Goal: Task Accomplishment & Management: Manage account settings

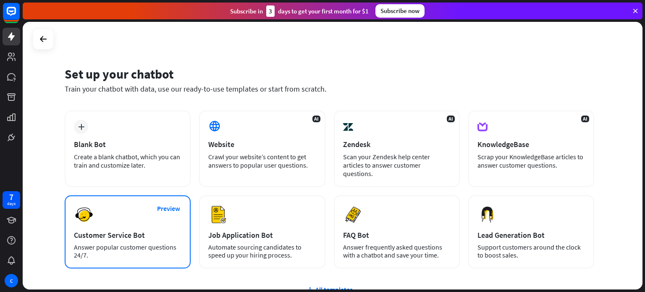
click at [132, 231] on div "Preview Customer Service Bot Answer popular customer questions 24/7." at bounding box center [128, 231] width 126 height 73
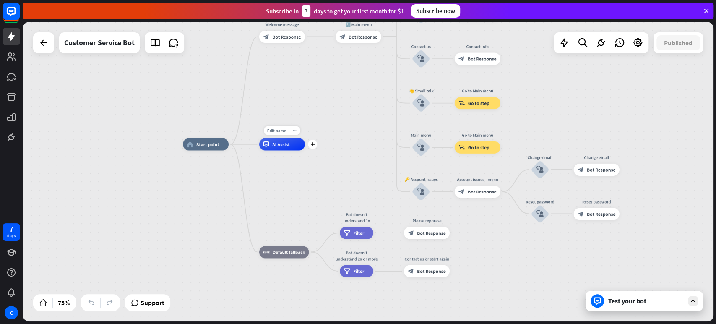
drag, startPoint x: 308, startPoint y: 105, endPoint x: 308, endPoint y: 188, distance: 83.9
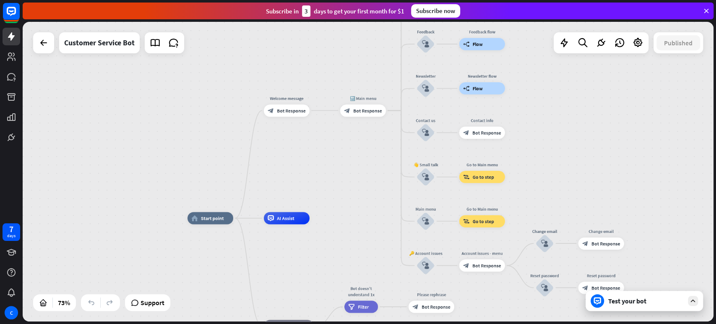
drag, startPoint x: 304, startPoint y: 119, endPoint x: 305, endPoint y: 172, distance: 53.3
click at [306, 175] on div "home_2 Start point Welcome message block_bot_response Bot Response 🔙 Main menu …" at bounding box center [368, 172] width 691 height 300
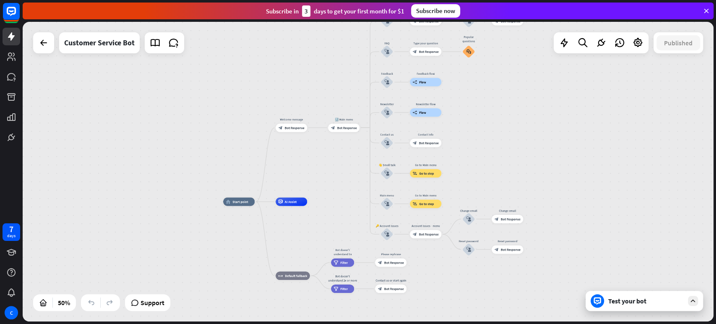
click at [644, 291] on icon at bounding box center [694, 301] width 8 height 8
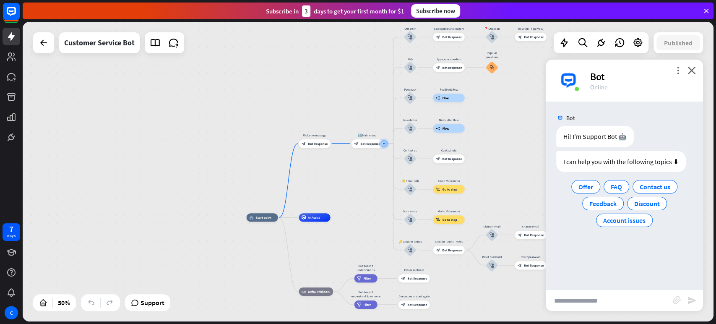
drag, startPoint x: 149, startPoint y: 174, endPoint x: 203, endPoint y: 157, distance: 56.7
click at [226, 158] on div "home_2 Start point Welcome message block_bot_response Bot Response 🔙 Main menu …" at bounding box center [368, 172] width 691 height 300
click at [8, 128] on link at bounding box center [12, 137] width 18 height 18
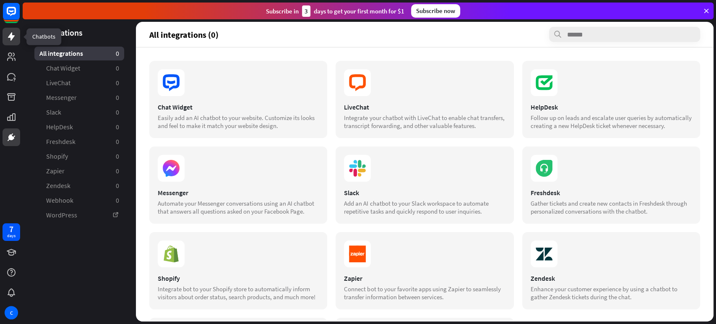
click at [9, 39] on icon at bounding box center [11, 36] width 10 height 10
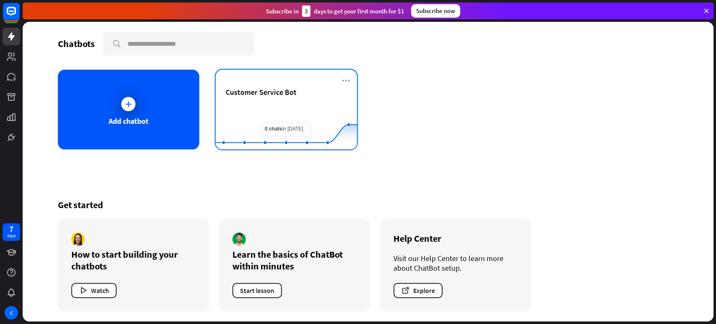
click at [297, 103] on rect at bounding box center [286, 128] width 141 height 52
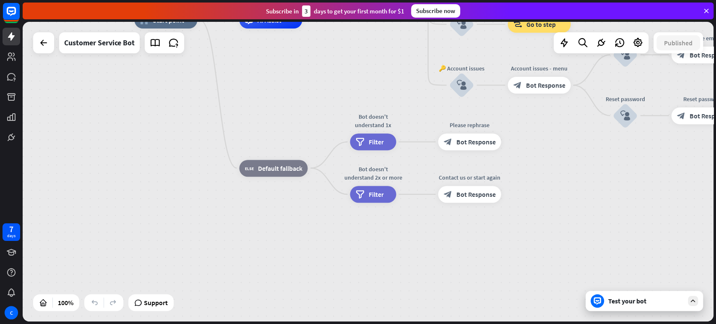
drag, startPoint x: 299, startPoint y: 236, endPoint x: 574, endPoint y: 253, distance: 275.9
click at [253, 105] on div "home_2 Start point Welcome message block_bot_response Bot Response 🔙 Main menu …" at bounding box center [479, 170] width 691 height 300
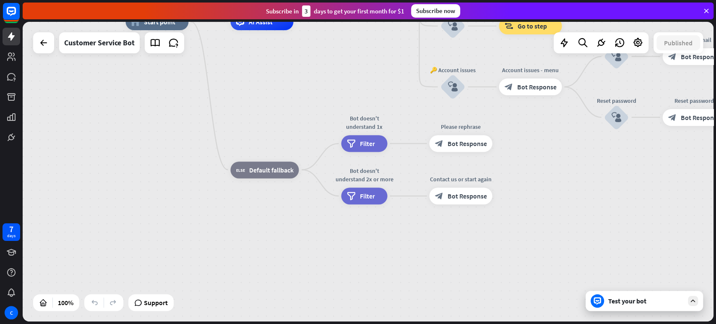
drag, startPoint x: 487, startPoint y: 247, endPoint x: 498, endPoint y: 241, distance: 12.6
click at [460, 290] on div "home_2 Start point Welcome message block_bot_response Bot Response 🔙 Main menu …" at bounding box center [470, 172] width 691 height 300
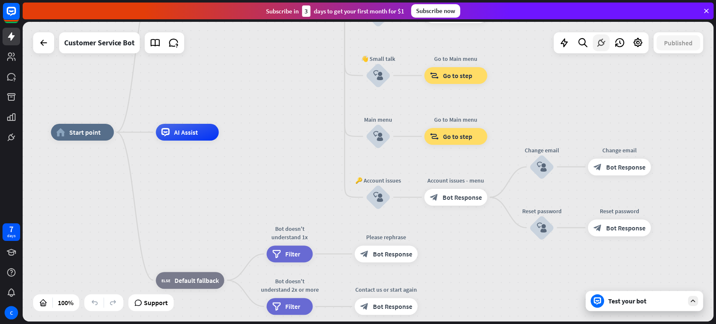
click at [599, 41] on icon at bounding box center [601, 42] width 11 height 11
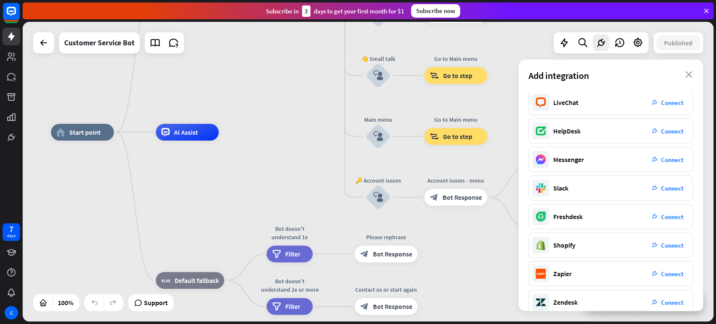
scroll to position [101, 0]
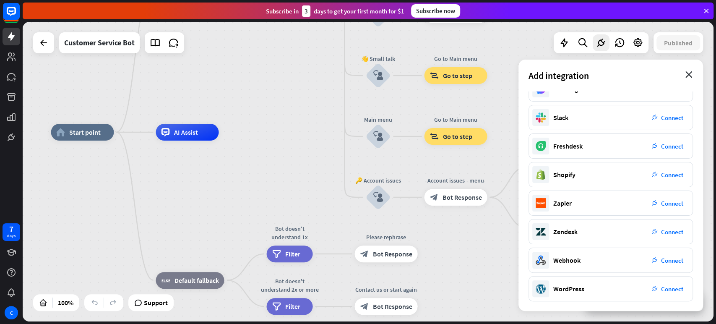
click at [644, 78] on icon "close" at bounding box center [689, 74] width 7 height 7
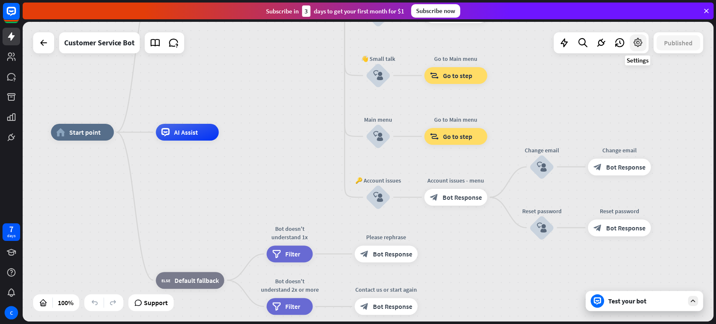
click at [635, 44] on icon at bounding box center [638, 42] width 11 height 11
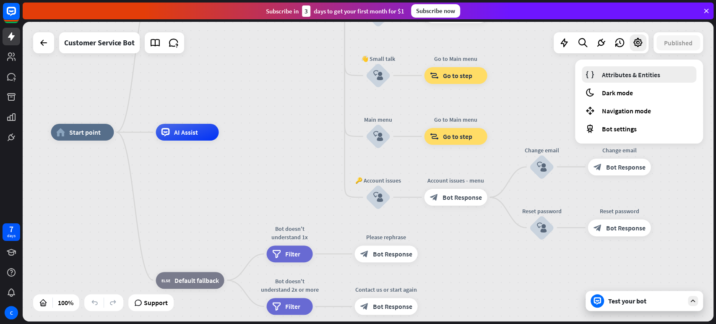
click at [636, 80] on link "Attributes & Entities" at bounding box center [639, 74] width 115 height 16
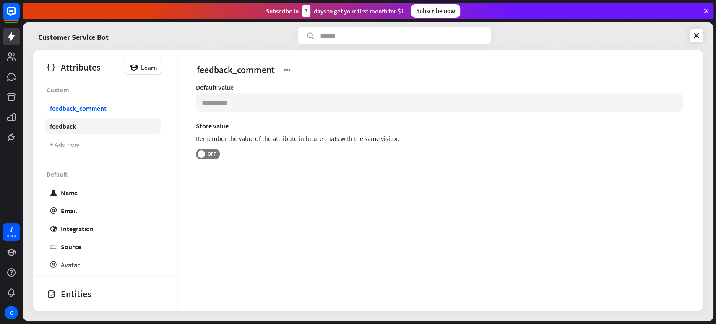
click at [91, 125] on link "feedback" at bounding box center [103, 126] width 116 height 16
click at [102, 109] on div "feedback_comment" at bounding box center [78, 108] width 57 height 8
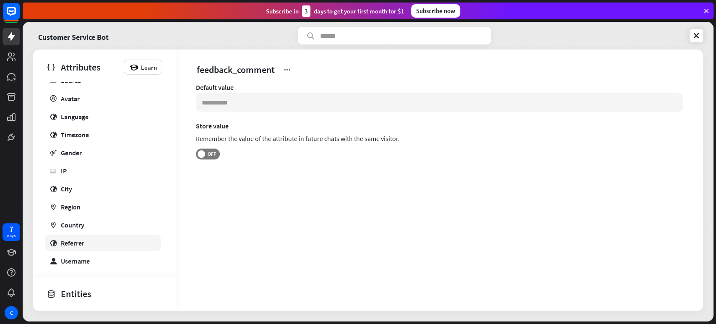
scroll to position [190, 0]
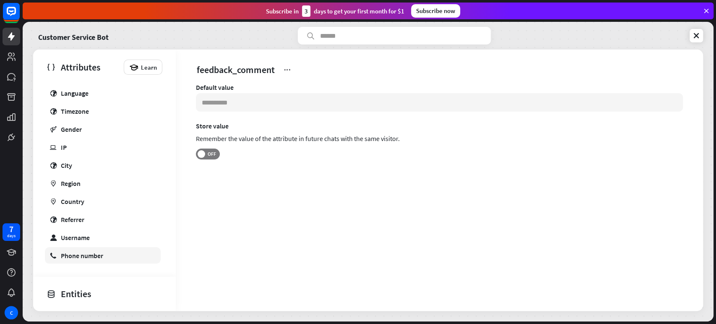
click at [82, 256] on div "Phone number" at bounding box center [82, 255] width 42 height 8
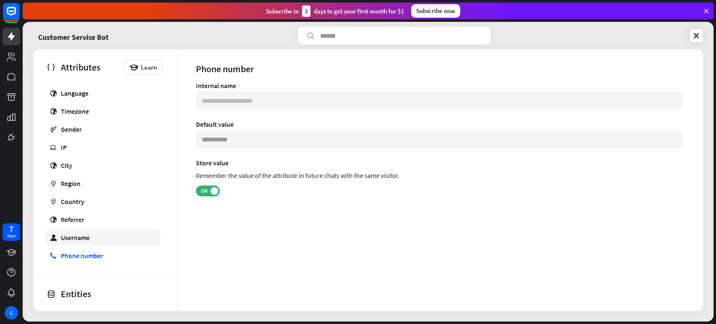
click at [92, 238] on link "user Username" at bounding box center [103, 237] width 116 height 16
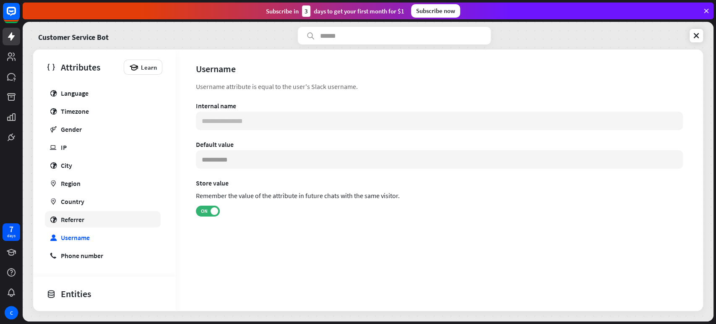
click at [91, 222] on link "globe Referrer" at bounding box center [103, 219] width 116 height 16
click at [91, 208] on link "marker Country" at bounding box center [103, 201] width 116 height 16
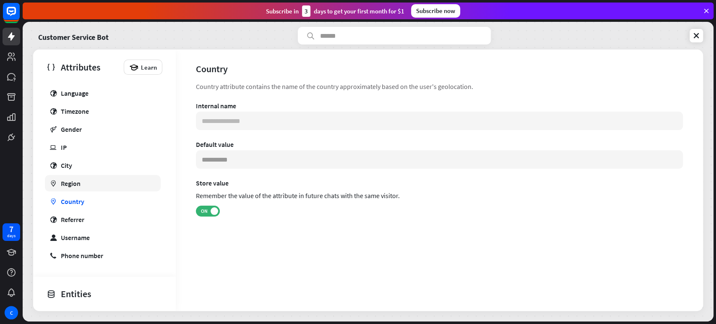
click at [88, 185] on link "marker Region" at bounding box center [103, 183] width 116 height 16
click at [84, 164] on link "globe City" at bounding box center [103, 165] width 116 height 16
click at [85, 147] on link "ip IP" at bounding box center [103, 147] width 116 height 16
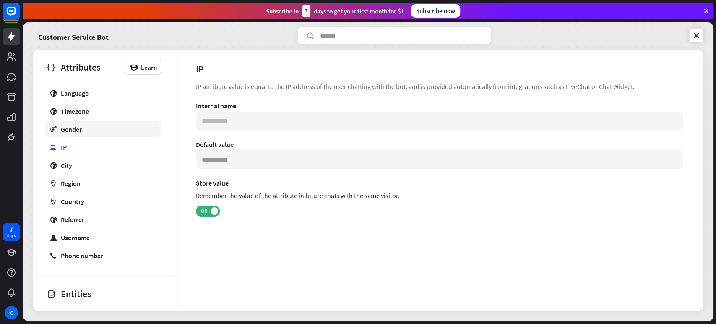
drag, startPoint x: 87, startPoint y: 132, endPoint x: 88, endPoint y: 127, distance: 5.6
click at [87, 132] on link "gender Gender" at bounding box center [103, 129] width 116 height 16
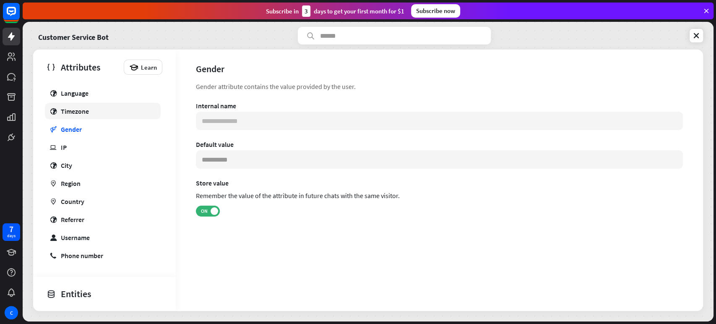
click at [93, 113] on link "globe Timezone" at bounding box center [103, 111] width 116 height 16
type input "**********"
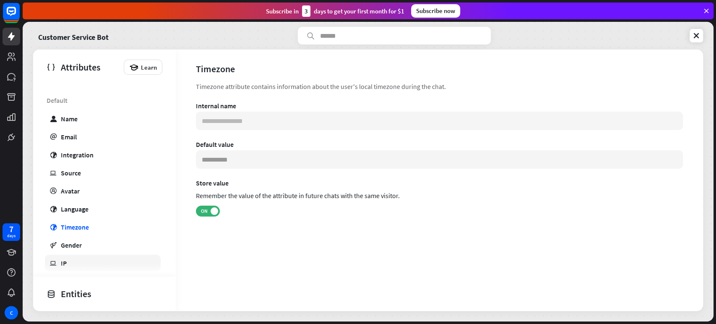
scroll to position [50, 0]
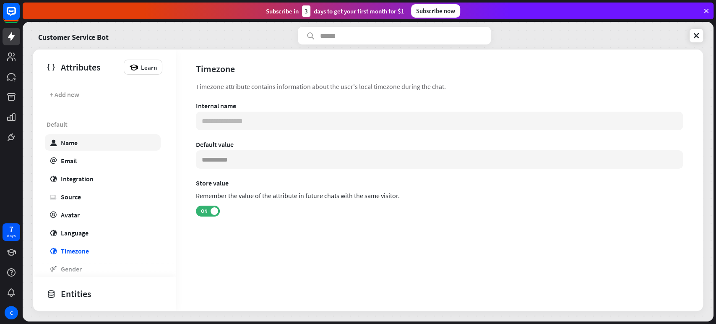
click at [85, 145] on link "user Name" at bounding box center [103, 142] width 116 height 16
type input "*******"
type input "**********"
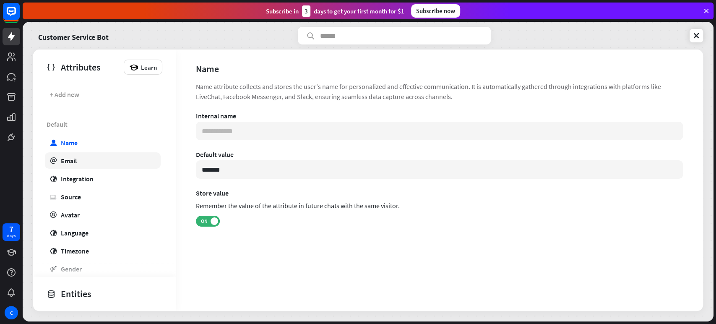
click at [78, 158] on link "email Email" at bounding box center [103, 160] width 116 height 16
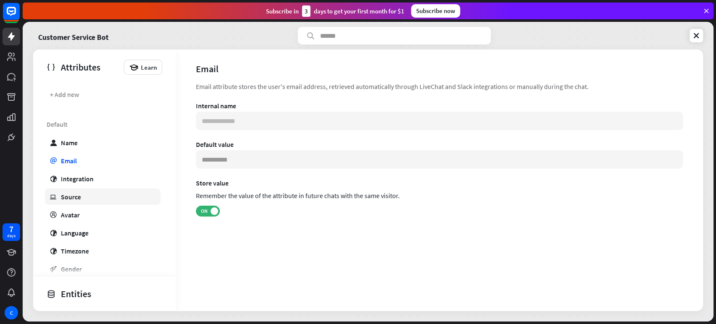
click at [76, 202] on link "ip Source" at bounding box center [103, 196] width 116 height 16
type input "**********"
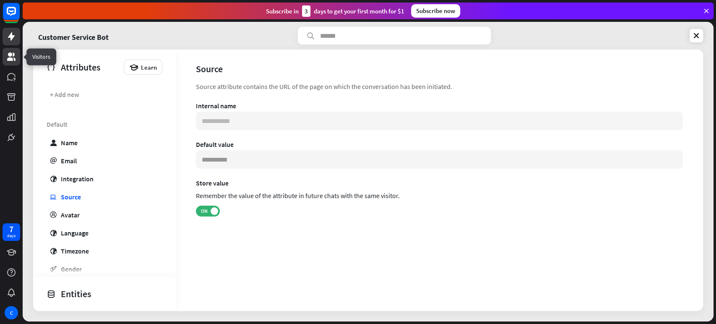
click at [16, 56] on icon at bounding box center [11, 57] width 10 height 10
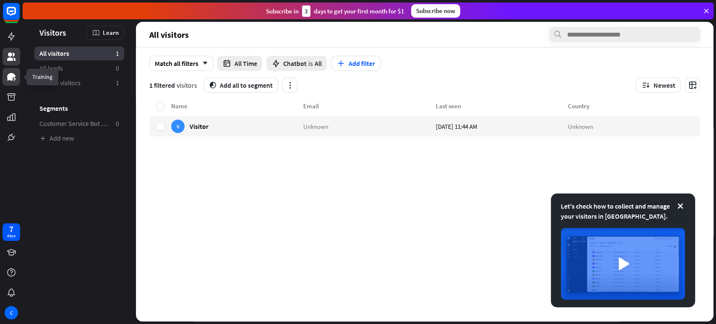
click at [15, 78] on icon at bounding box center [14, 79] width 2 height 3
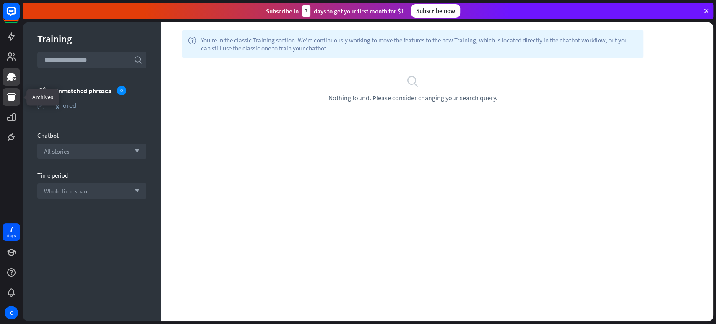
click at [12, 95] on icon at bounding box center [11, 97] width 8 height 8
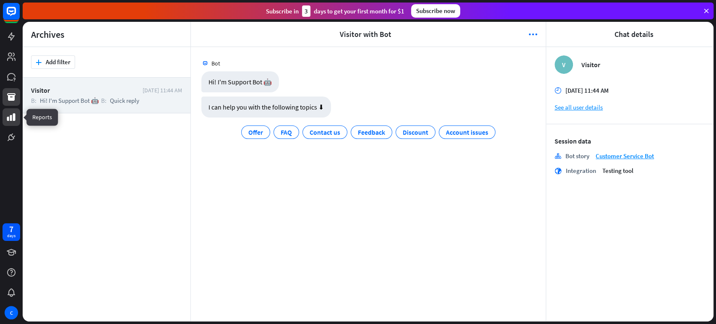
click at [13, 117] on icon at bounding box center [11, 117] width 8 height 8
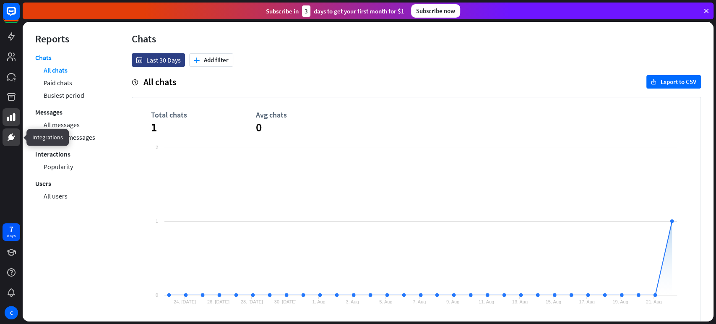
click at [12, 136] on icon at bounding box center [11, 137] width 6 height 6
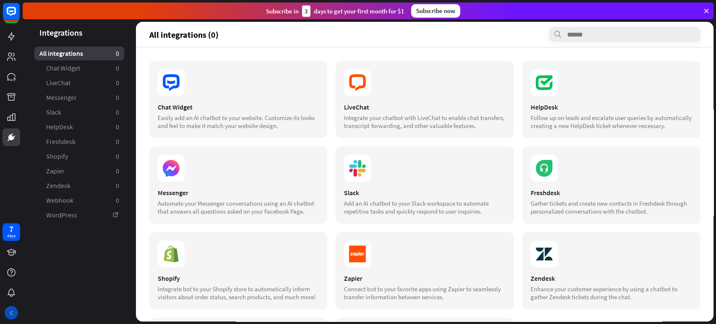
click at [7, 291] on div "C" at bounding box center [11, 312] width 13 height 13
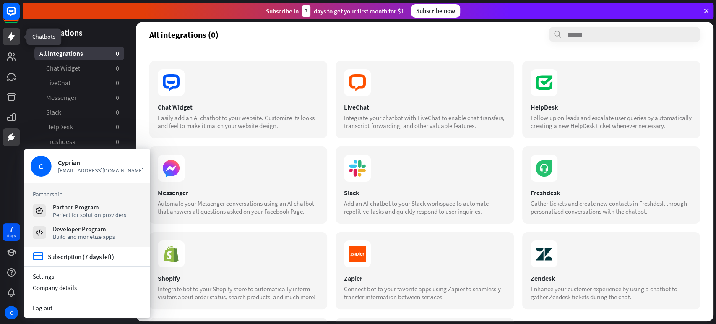
click at [13, 34] on icon at bounding box center [11, 36] width 10 height 10
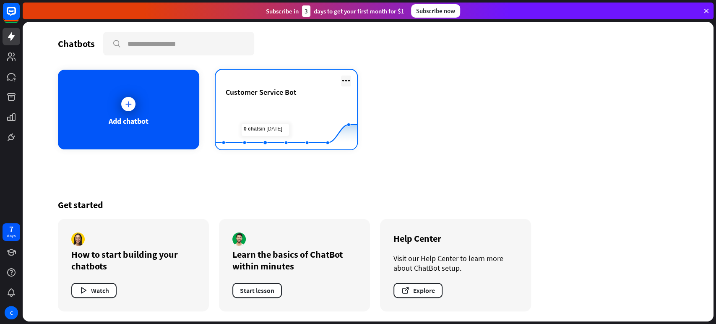
click at [348, 80] on icon at bounding box center [346, 81] width 10 height 10
click at [269, 109] on rect at bounding box center [286, 128] width 141 height 52
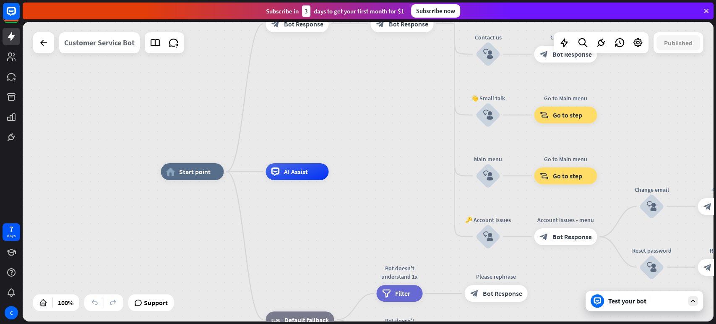
click at [101, 43] on div "Customer Service Bot" at bounding box center [99, 42] width 71 height 21
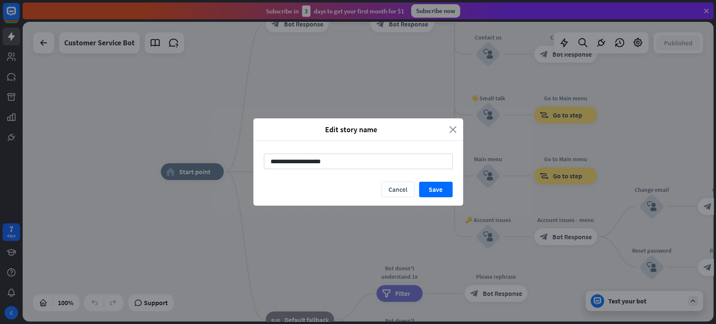
click at [452, 128] on icon "close" at bounding box center [453, 130] width 8 height 10
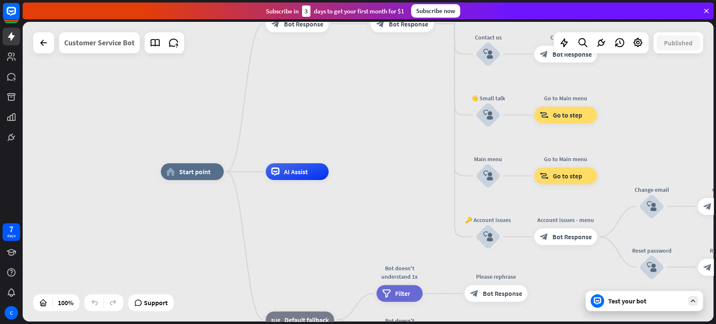
click at [118, 52] on div "Customer Service Bot" at bounding box center [99, 42] width 71 height 21
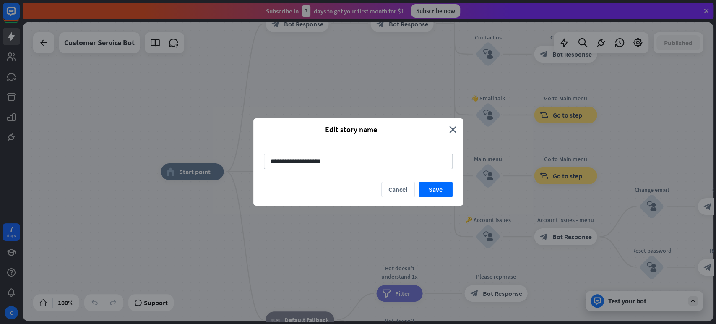
drag, startPoint x: 342, startPoint y: 165, endPoint x: 240, endPoint y: 167, distance: 102.0
click at [242, 168] on div "**********" at bounding box center [358, 162] width 716 height 324
type input "**********"
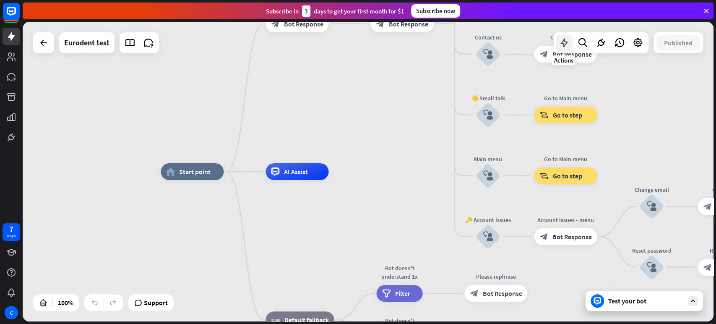
click at [567, 43] on icon at bounding box center [564, 42] width 11 height 11
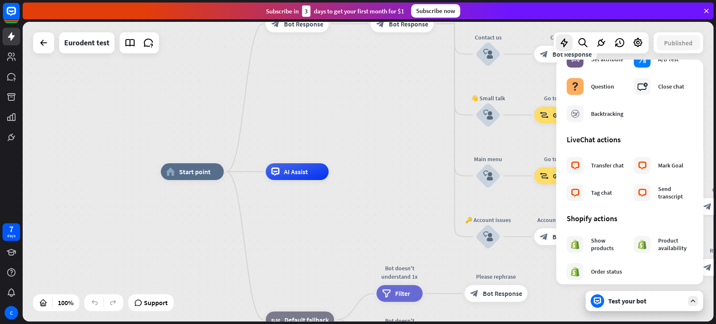
scroll to position [233, 0]
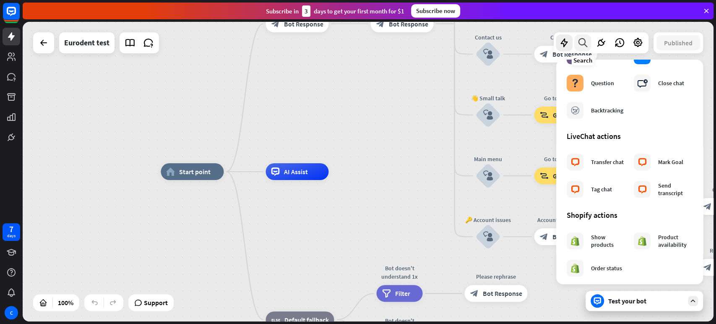
click at [582, 49] on div at bounding box center [583, 42] width 17 height 17
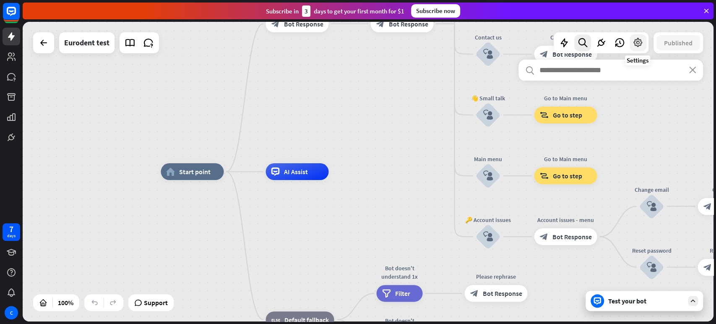
click at [635, 48] on div at bounding box center [638, 42] width 17 height 17
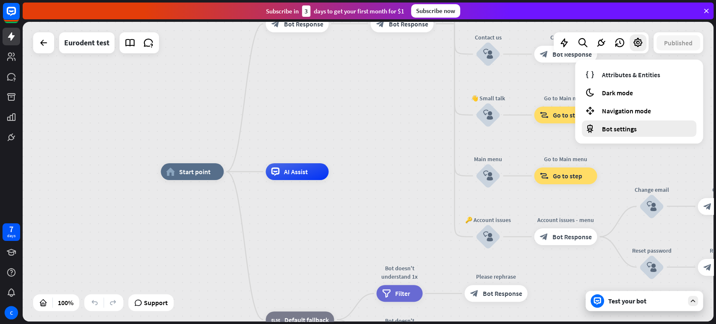
click at [632, 125] on span "Bot settings" at bounding box center [619, 129] width 35 height 8
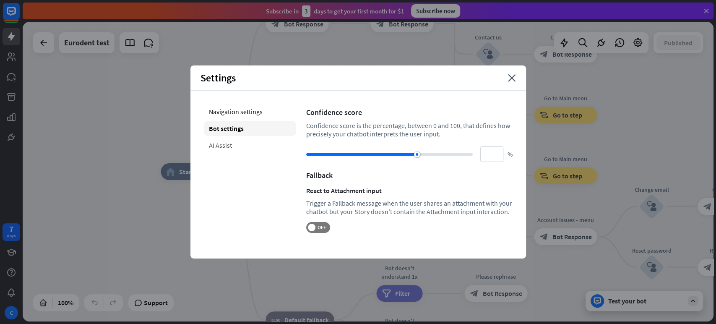
click at [257, 138] on div "AI Assist" at bounding box center [250, 145] width 92 height 15
type input "**"
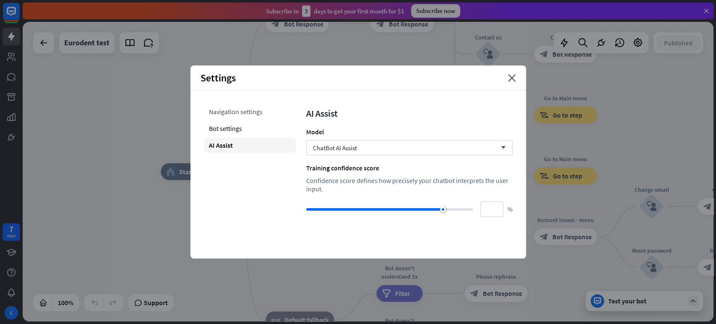
click at [237, 113] on div "Navigation settings" at bounding box center [250, 111] width 92 height 15
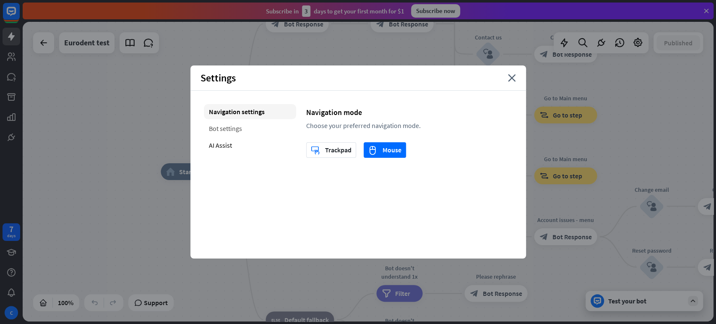
click at [245, 127] on div "Bot settings" at bounding box center [250, 128] width 92 height 15
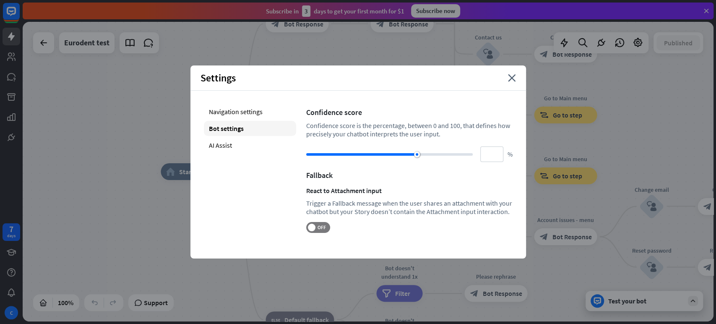
drag, startPoint x: 514, startPoint y: 84, endPoint x: 567, endPoint y: 73, distance: 54.4
click at [514, 84] on div "Settings close" at bounding box center [359, 77] width 336 height 25
drag, startPoint x: 508, startPoint y: 83, endPoint x: 525, endPoint y: 77, distance: 17.7
click at [508, 83] on div "Settings close" at bounding box center [359, 77] width 336 height 25
click at [510, 80] on icon "close" at bounding box center [512, 78] width 8 height 8
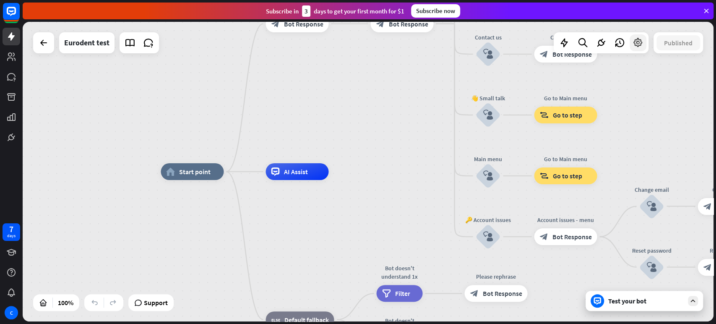
click at [635, 44] on icon at bounding box center [638, 42] width 11 height 11
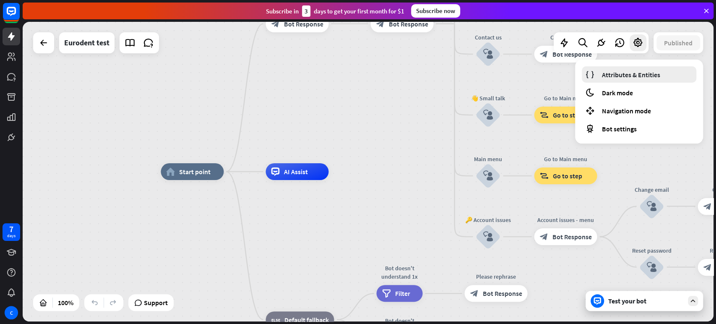
click at [621, 72] on span "Attributes & Entities" at bounding box center [631, 75] width 58 height 8
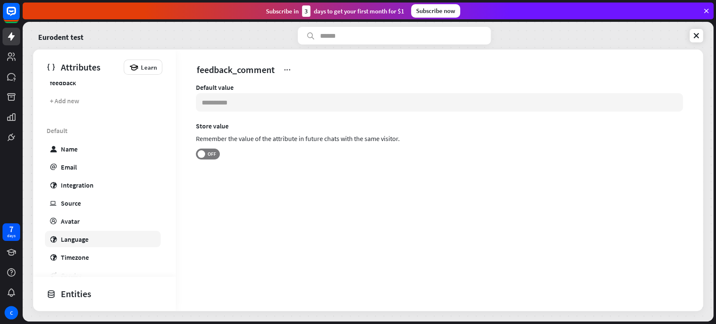
scroll to position [47, 0]
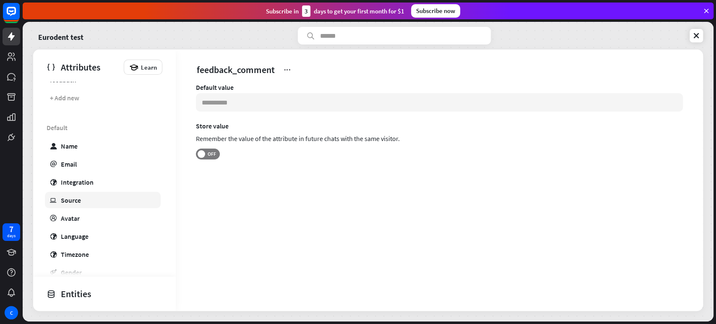
click at [86, 203] on link "ip Source" at bounding box center [103, 200] width 116 height 16
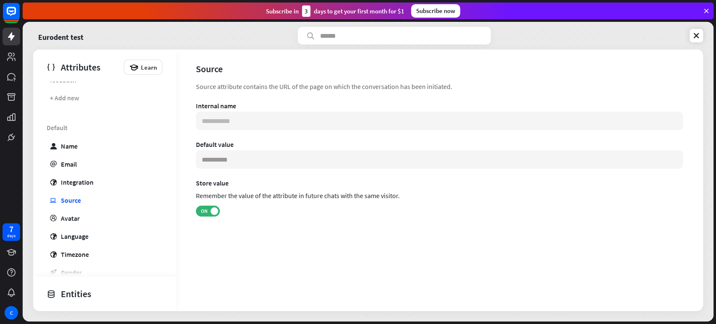
click at [87, 191] on div "Default user Name email Email globe Integration ip Source profile Avatar globe …" at bounding box center [104, 262] width 143 height 287
click at [89, 178] on div "Integration" at bounding box center [77, 182] width 33 height 8
type input "***"
type input "**********"
click at [91, 166] on link "email Email" at bounding box center [103, 164] width 116 height 16
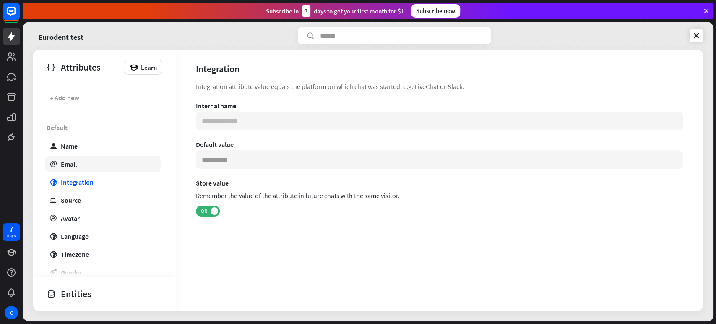
type input "**********"
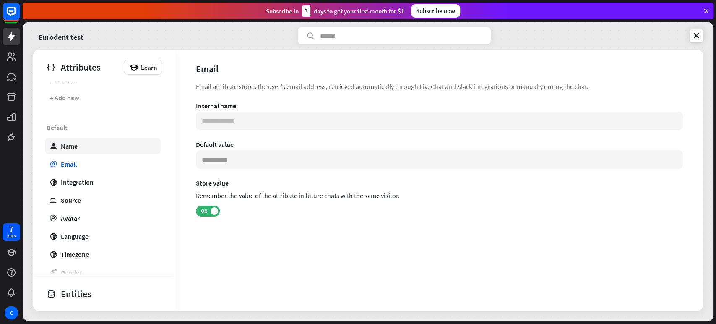
click at [96, 150] on link "user Name" at bounding box center [103, 146] width 116 height 16
type input "*******"
type input "**********"
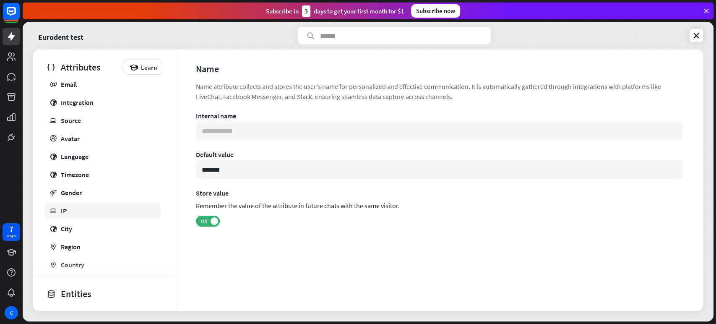
scroll to position [140, 0]
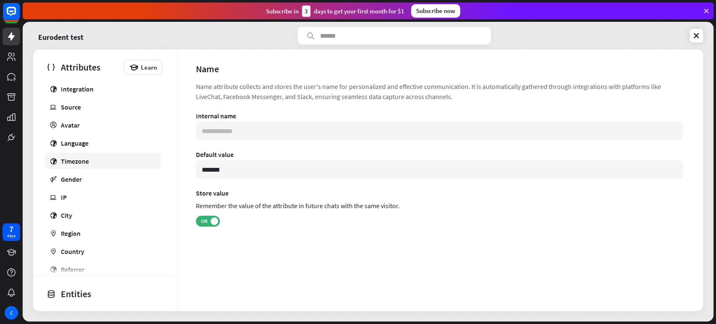
click at [90, 153] on link "globe Timezone" at bounding box center [103, 161] width 116 height 16
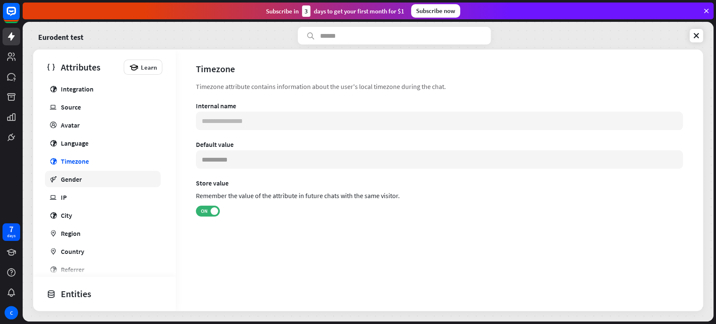
click at [86, 172] on link "gender Gender" at bounding box center [103, 179] width 116 height 16
click at [84, 193] on link "ip IP" at bounding box center [103, 197] width 116 height 16
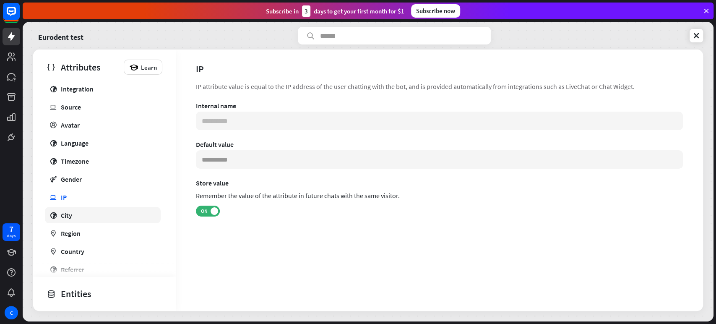
click at [84, 211] on link "globe City" at bounding box center [103, 215] width 116 height 16
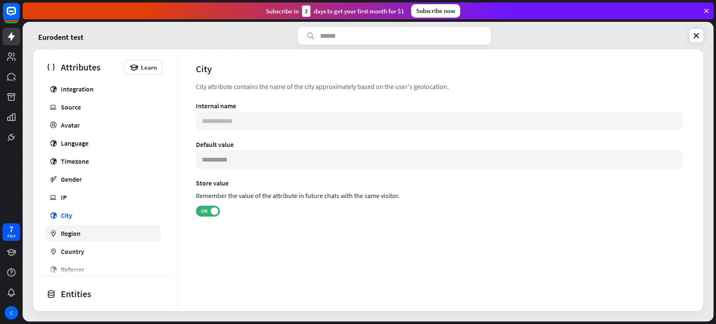
click at [83, 225] on link "marker Region" at bounding box center [103, 233] width 116 height 16
type input "**********"
click at [82, 291] on div "Entities" at bounding box center [103, 294] width 112 height 14
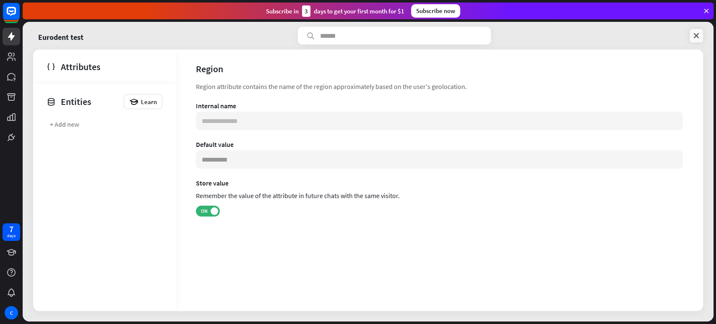
click at [644, 35] on div "Eurodent test" at bounding box center [368, 36] width 670 height 18
click at [644, 37] on icon at bounding box center [696, 35] width 8 height 8
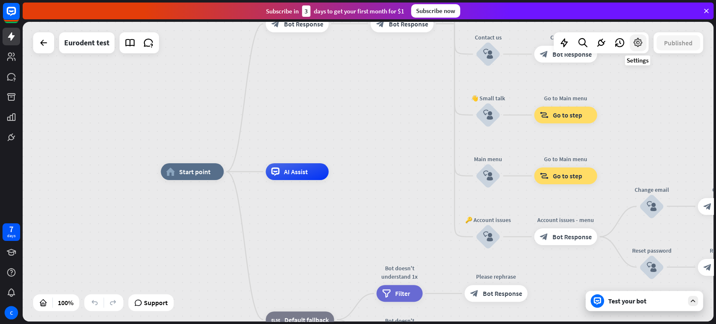
click at [640, 43] on icon at bounding box center [638, 42] width 11 height 11
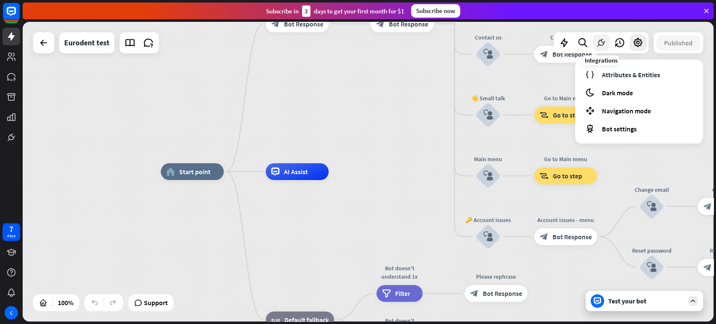
click at [601, 42] on icon at bounding box center [601, 42] width 11 height 11
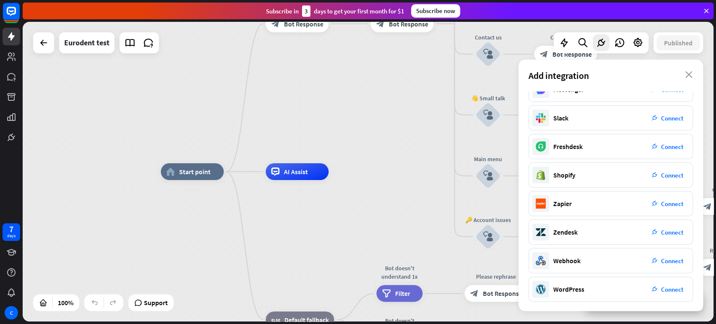
scroll to position [101, 0]
click at [644, 288] on span "Connect" at bounding box center [672, 289] width 22 height 8
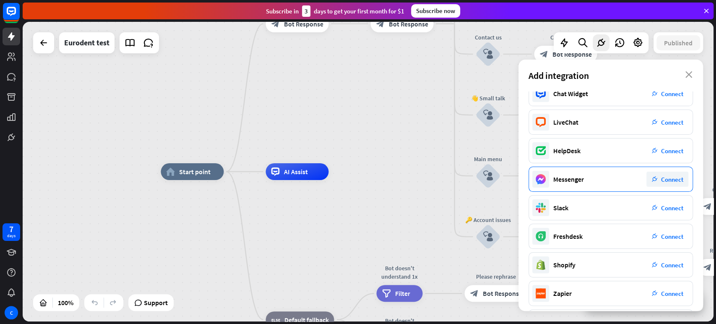
scroll to position [0, 0]
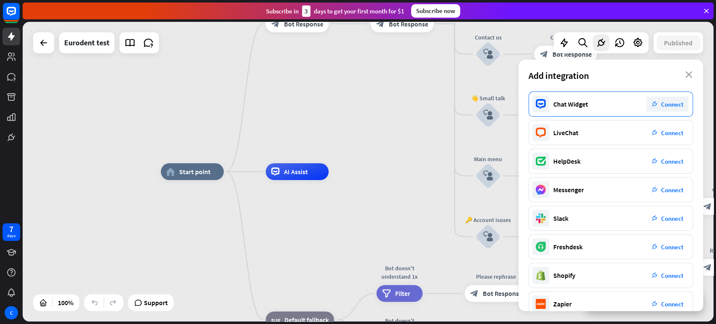
click at [644, 103] on span "Connect" at bounding box center [672, 104] width 22 height 8
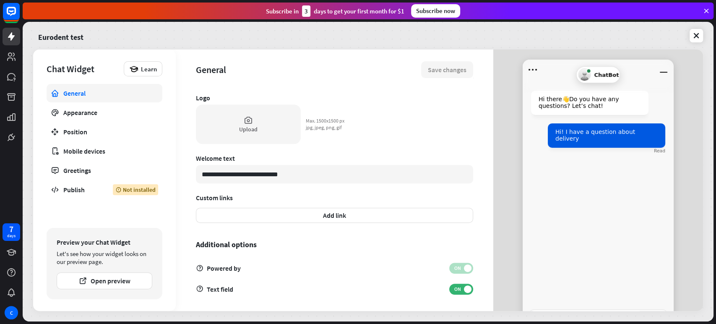
scroll to position [228, 0]
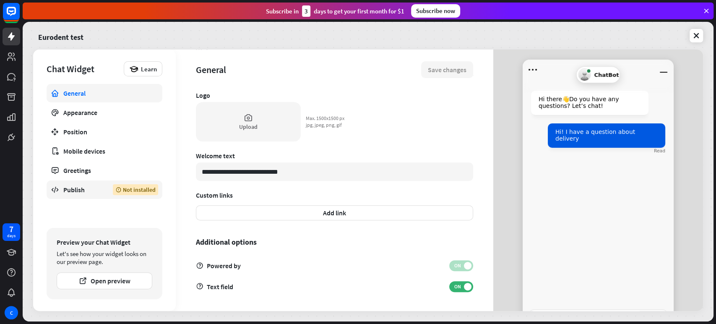
click at [90, 193] on div "Publish" at bounding box center [81, 189] width 37 height 8
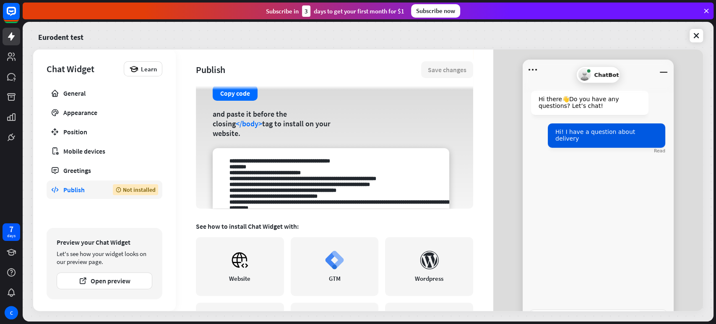
scroll to position [47, 0]
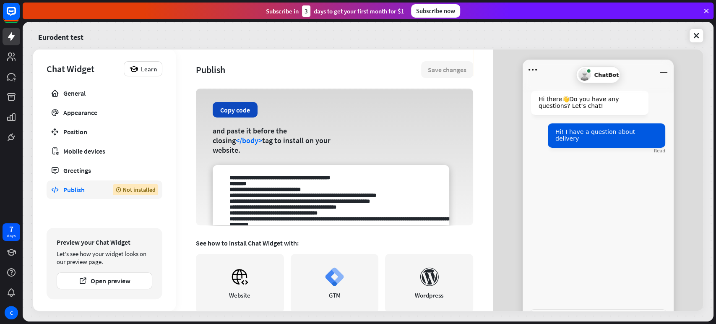
click at [240, 110] on button "Copy code" at bounding box center [235, 110] width 45 height 16
click at [230, 118] on button "Copy code" at bounding box center [235, 110] width 45 height 16
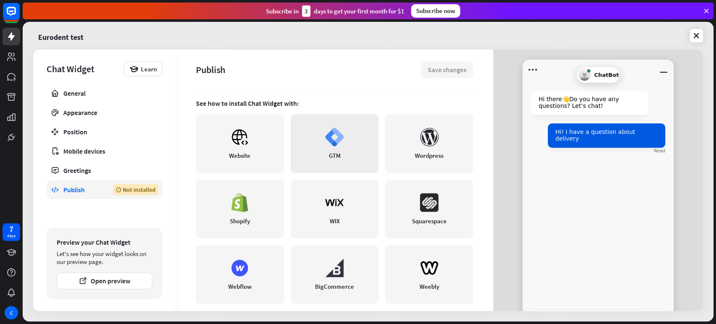
scroll to position [196, 0]
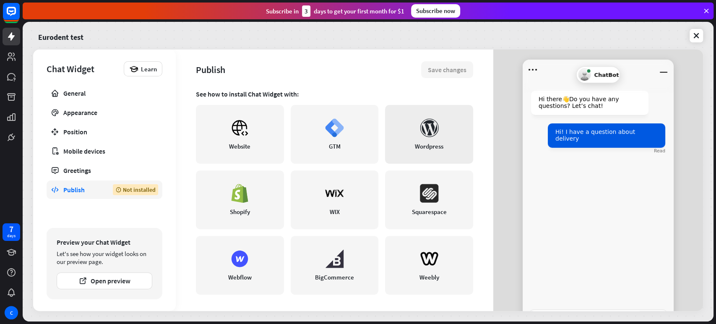
click at [427, 143] on div "Wordpress" at bounding box center [429, 146] width 29 height 8
click at [8, 291] on div "C" at bounding box center [11, 312] width 13 height 13
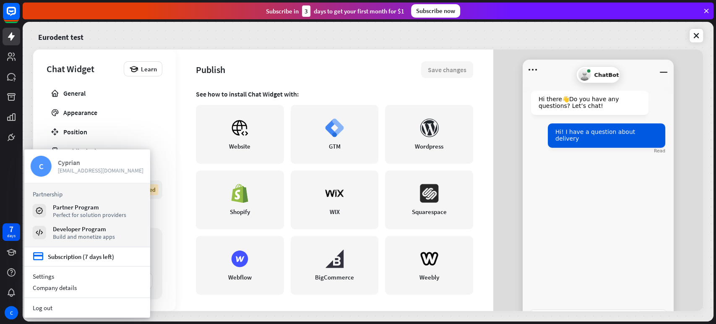
click at [60, 172] on span "[EMAIL_ADDRESS][DOMAIN_NAME]" at bounding box center [101, 171] width 86 height 8
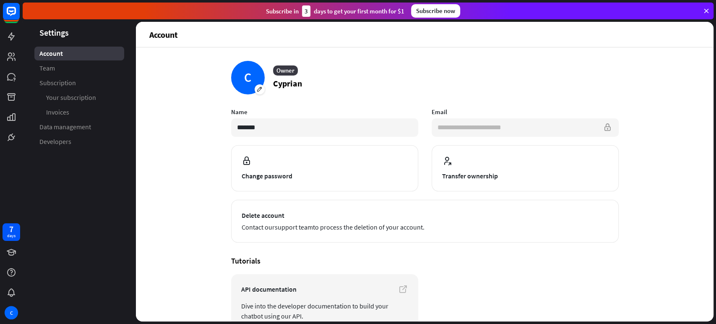
click at [520, 129] on input "**********" at bounding box center [525, 127] width 187 height 18
click at [11, 30] on link at bounding box center [12, 37] width 18 height 18
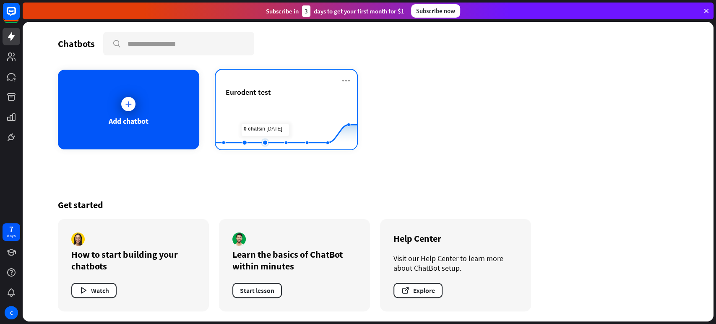
click at [266, 111] on rect at bounding box center [286, 128] width 141 height 52
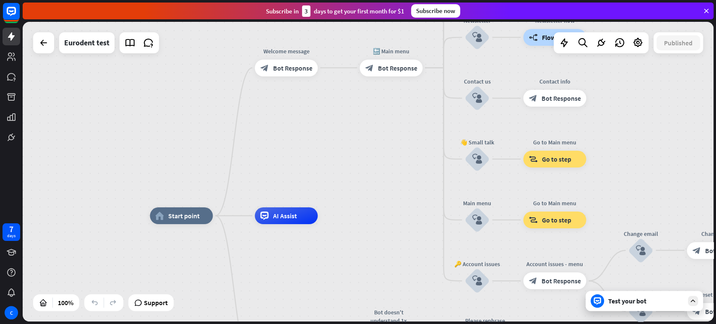
drag, startPoint x: 353, startPoint y: 96, endPoint x: 342, endPoint y: 140, distance: 45.4
click at [342, 140] on div "home_2 Start point Welcome message block_bot_response Bot Response 🔙 Main menu …" at bounding box center [368, 172] width 691 height 300
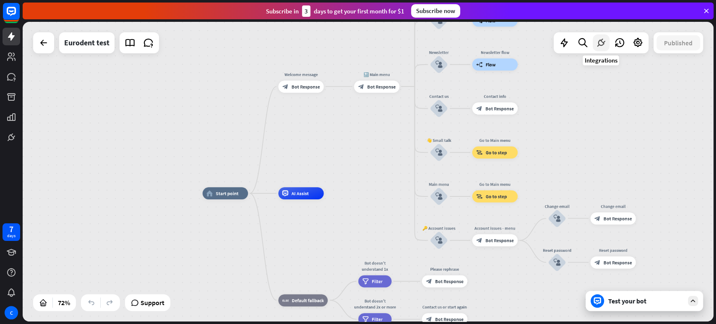
click at [594, 40] on div at bounding box center [601, 42] width 17 height 17
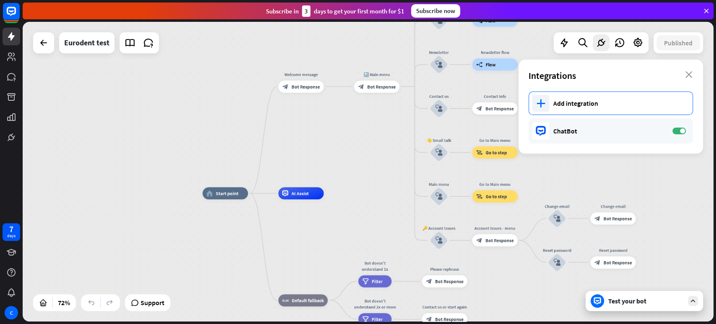
click at [609, 100] on div "Add integration" at bounding box center [619, 103] width 131 height 8
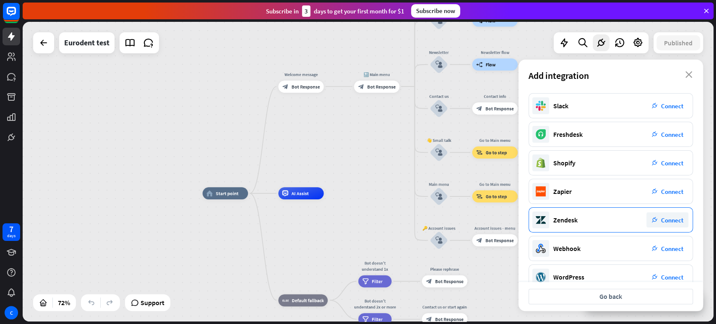
scroll to position [101, 0]
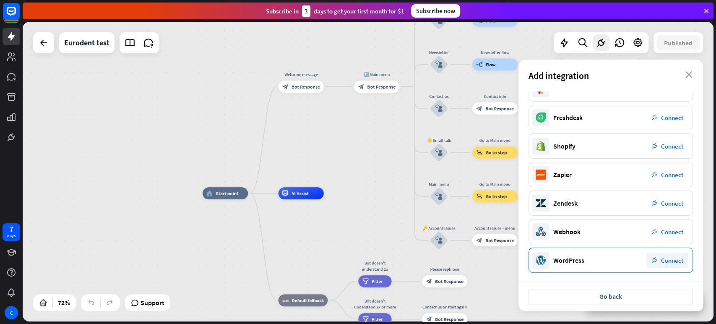
click at [644, 256] on span "Connect" at bounding box center [672, 260] width 22 height 8
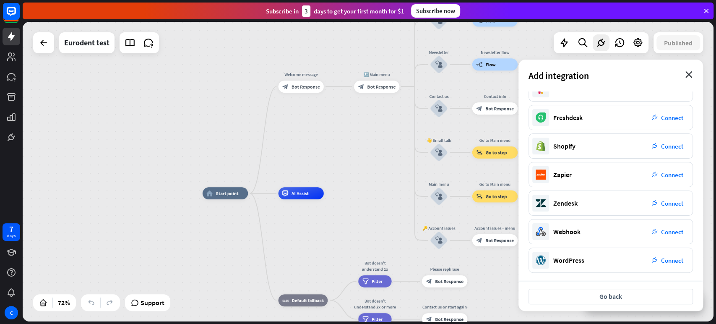
click at [644, 76] on icon "close" at bounding box center [689, 74] width 7 height 7
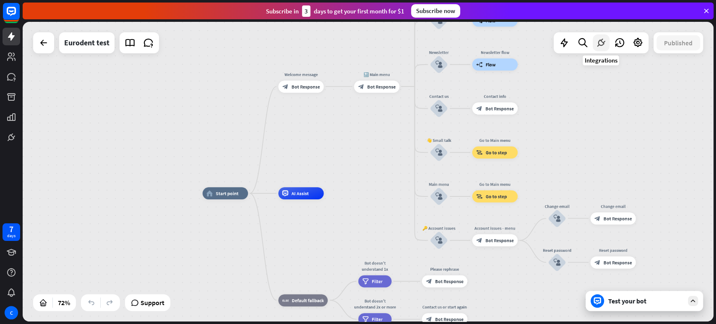
click at [602, 44] on icon at bounding box center [601, 42] width 11 height 11
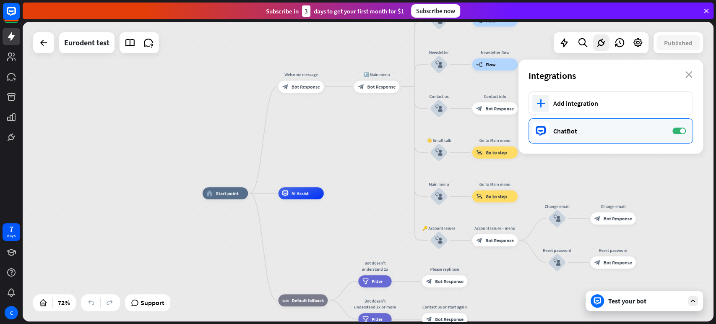
click at [552, 133] on div "ChatBot ON" at bounding box center [611, 130] width 165 height 25
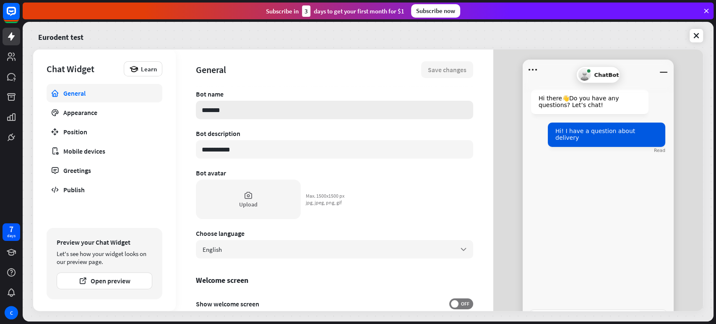
click at [262, 113] on input "*******" at bounding box center [334, 110] width 277 height 18
type textarea "*"
drag, startPoint x: 264, startPoint y: 112, endPoint x: 214, endPoint y: 107, distance: 49.8
click at [164, 107] on div "**********" at bounding box center [368, 180] width 670 height 261
type input "*"
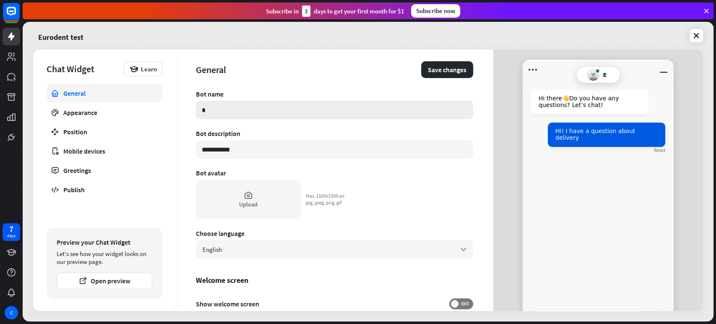
type textarea "*"
type input "**"
type textarea "*"
type input "***"
type textarea "*"
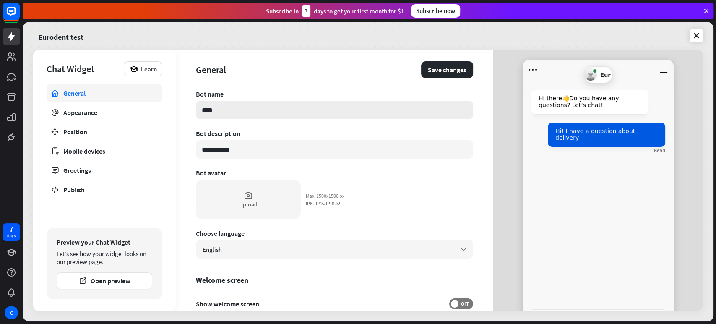
type input "*****"
type textarea "*"
type input "*******"
type textarea "*"
type input "********"
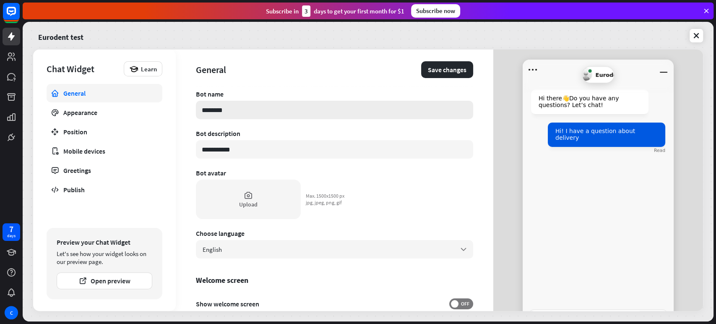
type textarea "*"
type input "********"
type textarea "*"
type input "**********"
type textarea "*"
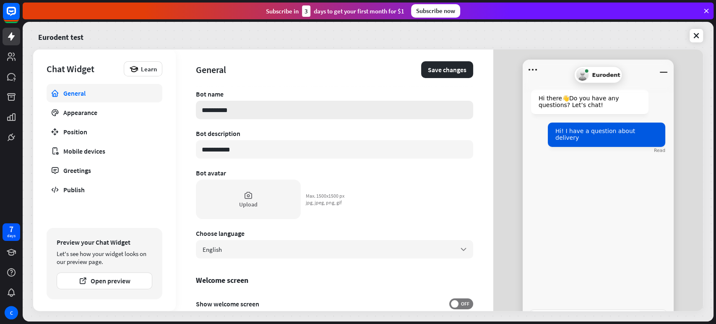
type input "**********"
type textarea "*"
type input "**********"
type textarea "*"
type input "**********"
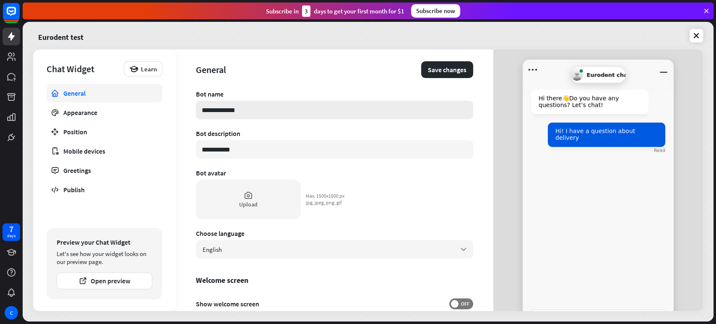
type textarea "*"
type input "**********"
type textarea "*"
type input "**********"
type textarea "*"
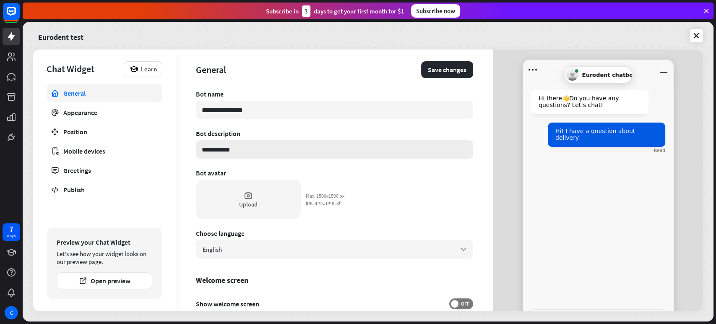
type input "**********"
drag, startPoint x: 234, startPoint y: 152, endPoint x: 191, endPoint y: 157, distance: 42.6
click at [192, 157] on div "**********" at bounding box center [335, 180] width 318 height 261
type textarea "*"
type input "*"
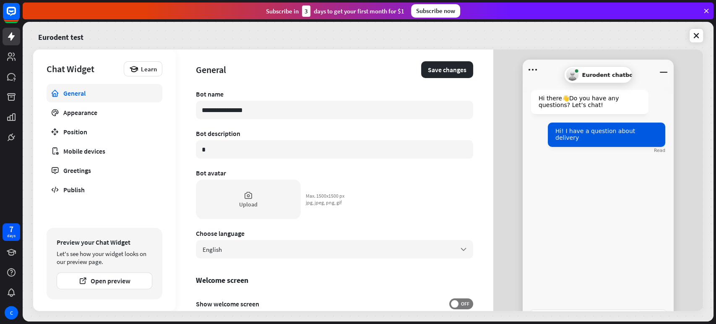
type textarea "*"
type input "**"
type textarea "*"
type input "***"
type textarea "*"
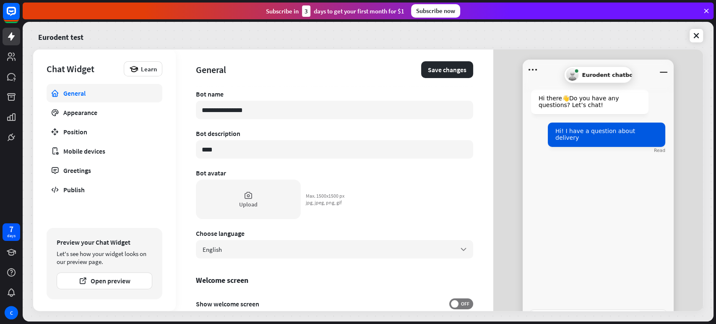
type input "*****"
type textarea "*"
type input "******"
type textarea "*"
type input "******"
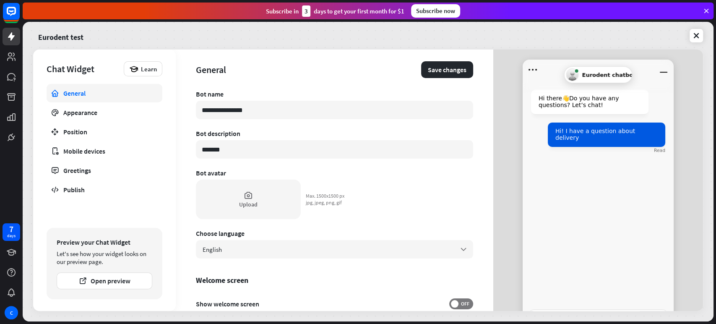
type textarea "*"
type input "*********"
type textarea "*"
type input "*********"
type textarea "*"
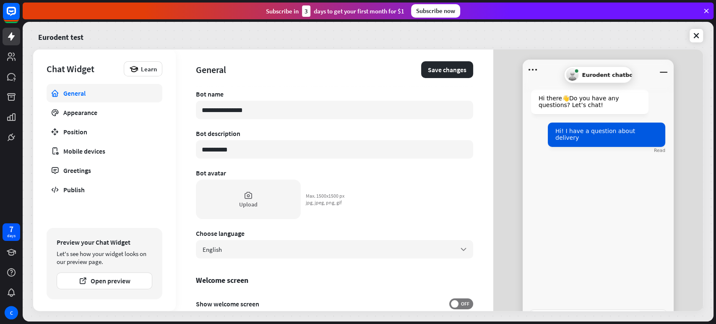
type input "**********"
type textarea "*"
type input "**********"
type textarea "*"
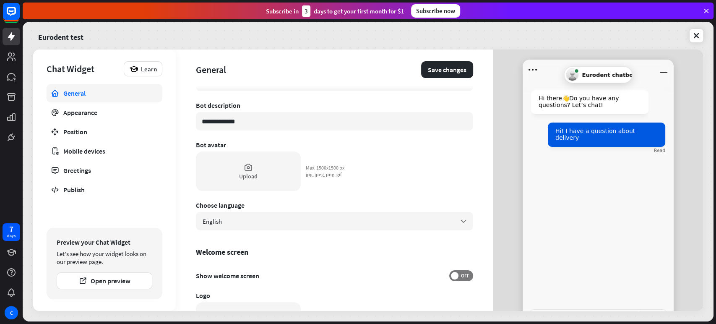
scroll to position [140, 0]
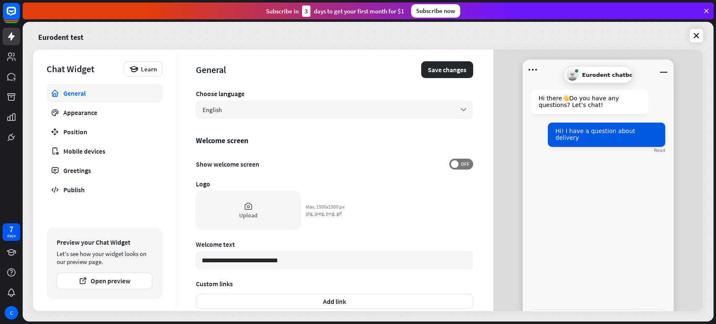
type input "**********"
click at [217, 99] on div "**********" at bounding box center [334, 60] width 277 height 221
click at [218, 103] on div "English arrow_down" at bounding box center [334, 109] width 277 height 18
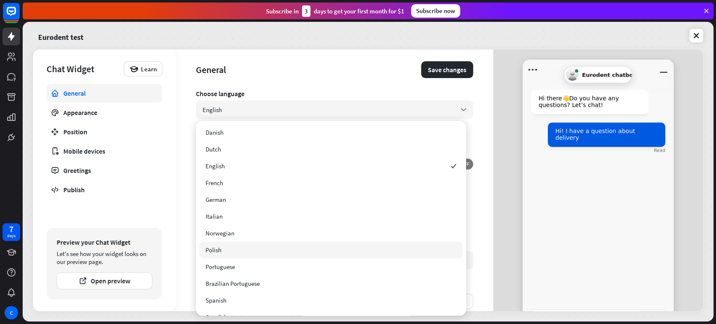
click at [225, 253] on div "Polish" at bounding box center [331, 250] width 264 height 17
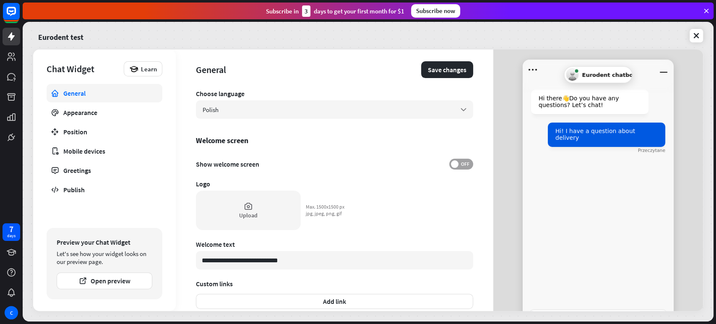
click at [459, 166] on span "OFF" at bounding box center [465, 164] width 13 height 7
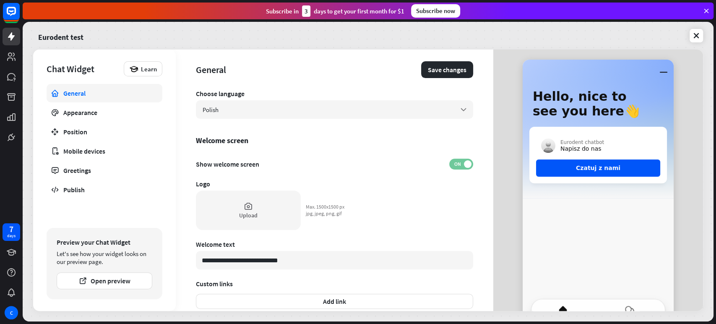
click at [456, 165] on span "ON" at bounding box center [457, 164] width 13 height 7
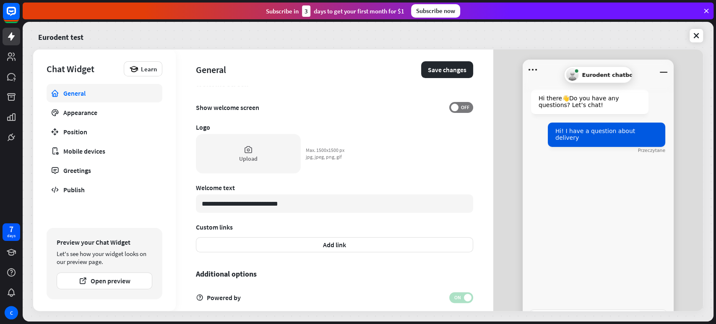
scroll to position [228, 0]
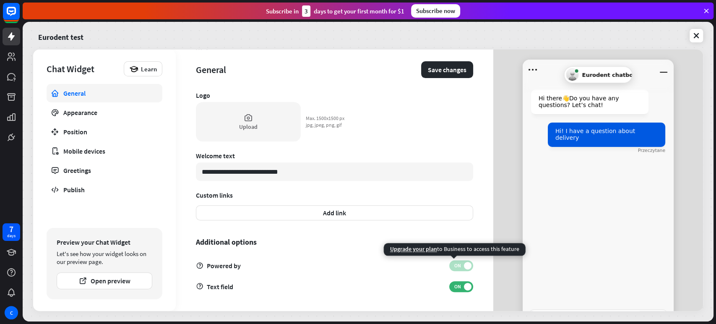
click at [464, 264] on span at bounding box center [468, 266] width 8 height 8
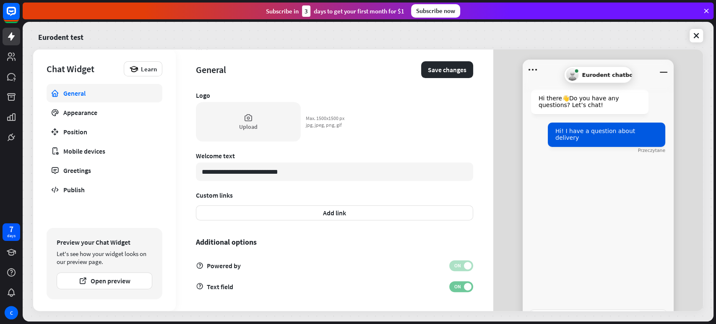
click at [457, 289] on span "ON" at bounding box center [457, 286] width 13 height 7
click at [459, 288] on span "OFF" at bounding box center [465, 286] width 13 height 7
click at [456, 288] on span "ON" at bounding box center [457, 286] width 13 height 7
click at [459, 288] on span "OFF" at bounding box center [465, 286] width 13 height 7
click at [456, 288] on span "ON" at bounding box center [457, 286] width 13 height 7
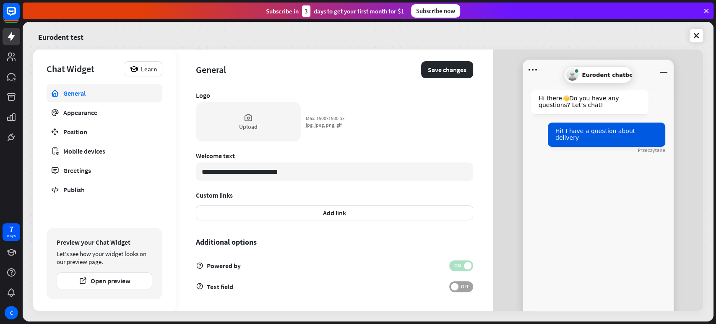
click at [459, 288] on span "OFF" at bounding box center [465, 286] width 13 height 7
type textarea "*"
click at [94, 118] on link "Appearance" at bounding box center [105, 112] width 116 height 18
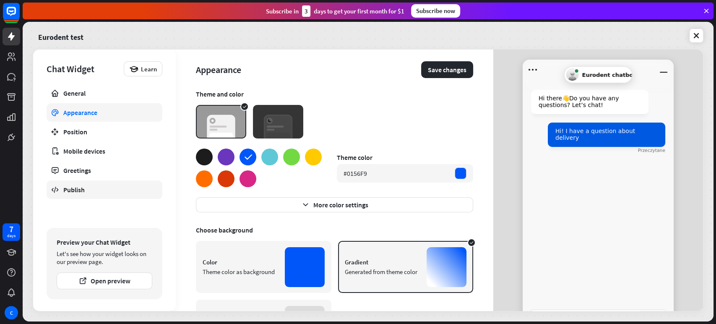
click at [84, 186] on div "Publish" at bounding box center [104, 189] width 82 height 8
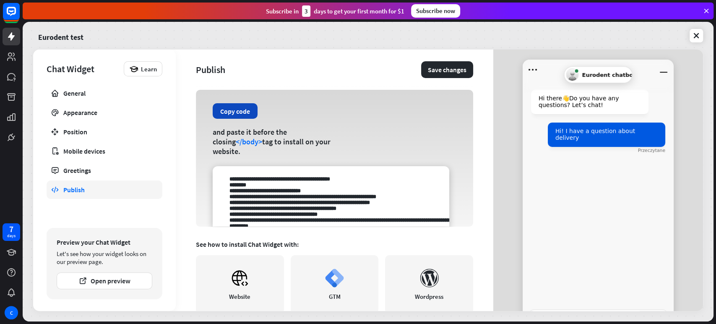
click at [232, 113] on button "Copy code" at bounding box center [235, 111] width 45 height 16
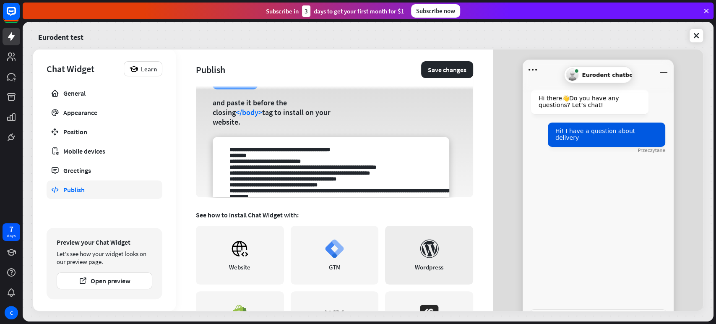
scroll to position [151, 0]
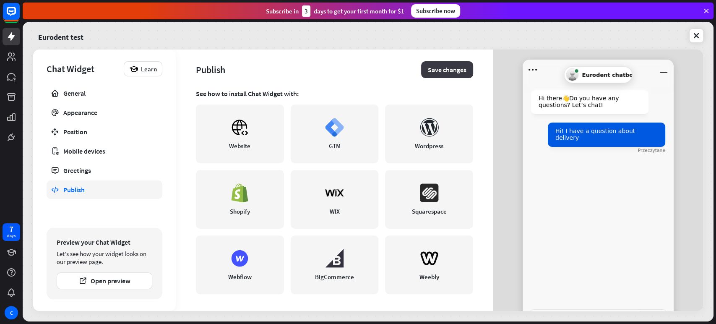
click at [433, 71] on button "Save changes" at bounding box center [447, 69] width 52 height 17
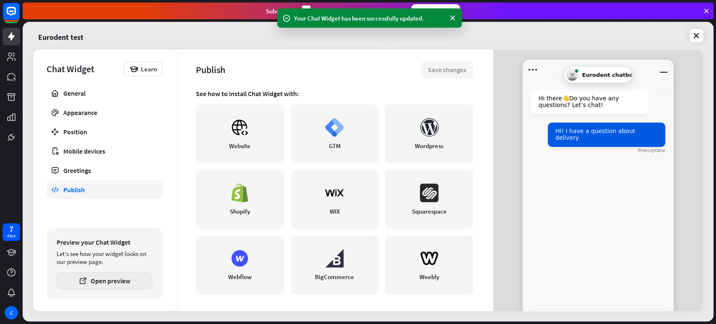
click at [129, 281] on button "Open preview" at bounding box center [105, 280] width 96 height 17
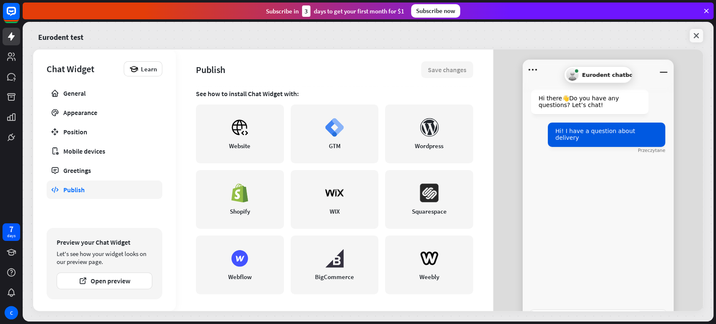
click at [644, 40] on link at bounding box center [696, 35] width 13 height 13
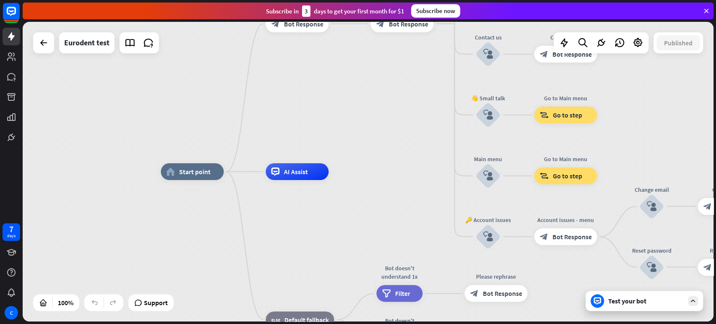
drag, startPoint x: 53, startPoint y: 50, endPoint x: 47, endPoint y: 50, distance: 5.5
click at [52, 50] on div at bounding box center [43, 42] width 21 height 21
click at [46, 50] on div at bounding box center [43, 42] width 17 height 17
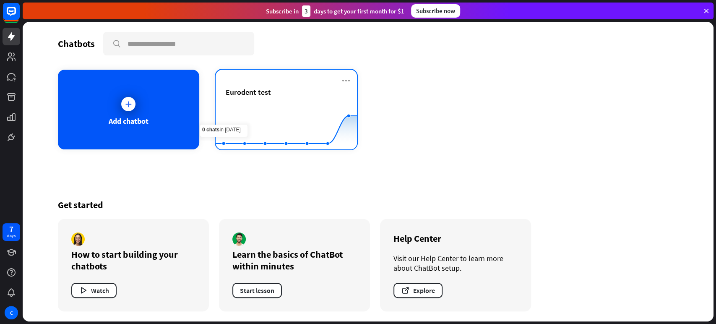
click at [288, 118] on rect at bounding box center [286, 128] width 141 height 52
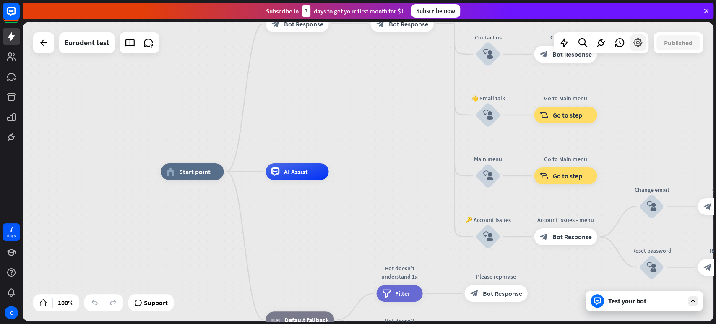
click at [639, 48] on icon at bounding box center [638, 42] width 11 height 11
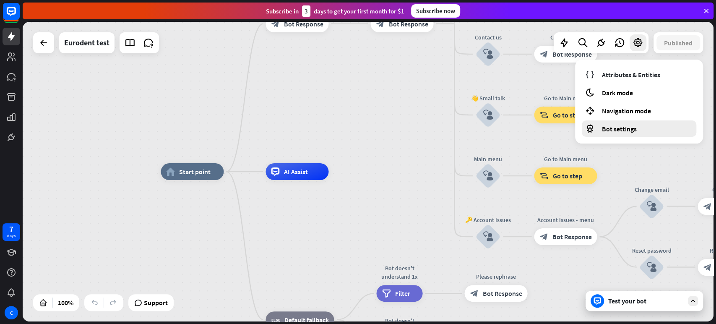
click at [620, 127] on span "Bot settings" at bounding box center [619, 129] width 35 height 8
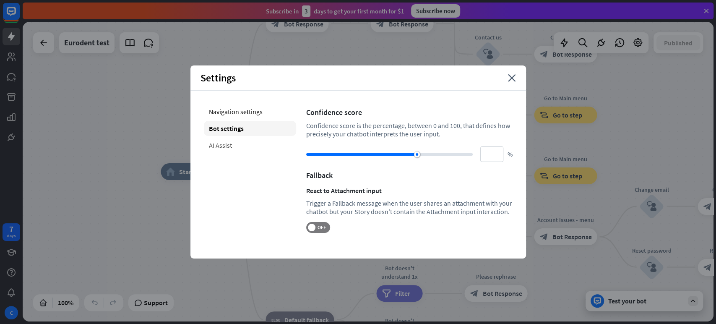
click at [235, 142] on div "AI Assist" at bounding box center [250, 145] width 92 height 15
type input "**"
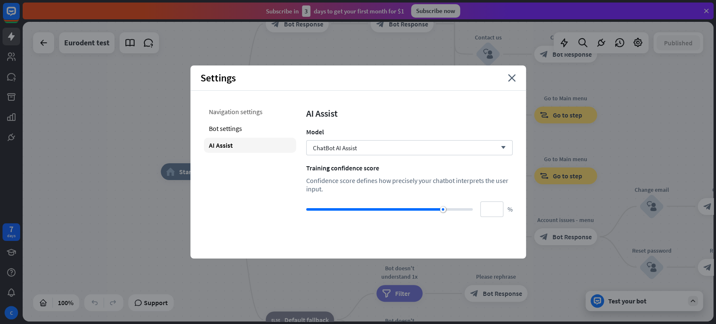
click at [243, 114] on div "Navigation settings" at bounding box center [250, 111] width 92 height 15
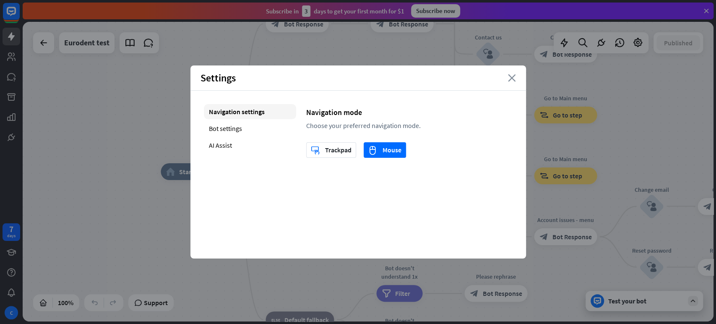
click at [512, 78] on icon "close" at bounding box center [512, 78] width 8 height 8
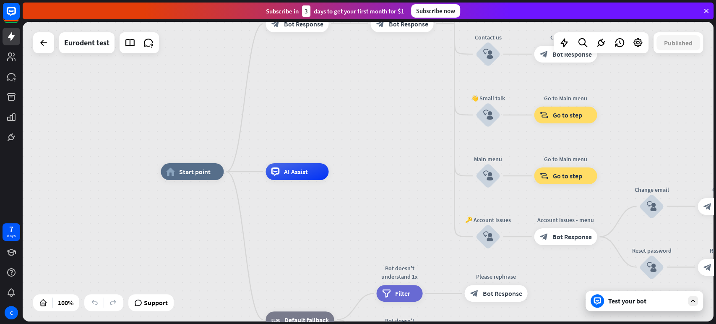
click at [54, 54] on div "home_2 Start point Welcome message block_bot_response Bot Response 🔙 Main menu …" at bounding box center [368, 172] width 691 height 300
click at [42, 46] on icon at bounding box center [44, 43] width 10 height 10
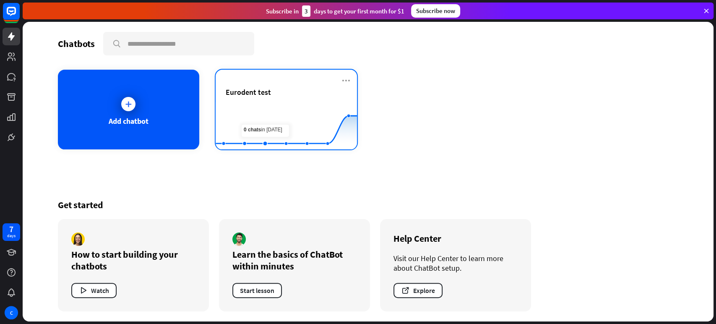
click at [271, 97] on div "Eurodent test" at bounding box center [286, 92] width 121 height 10
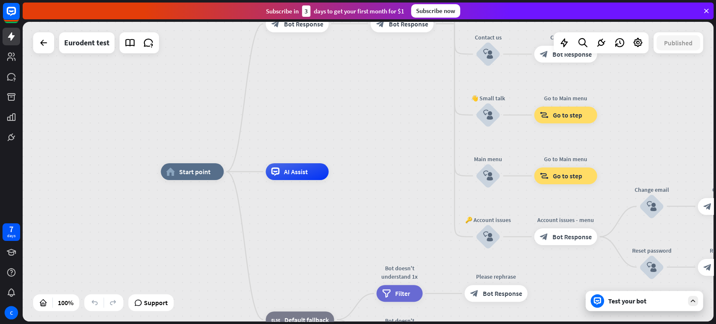
click at [644, 291] on icon at bounding box center [694, 301] width 8 height 8
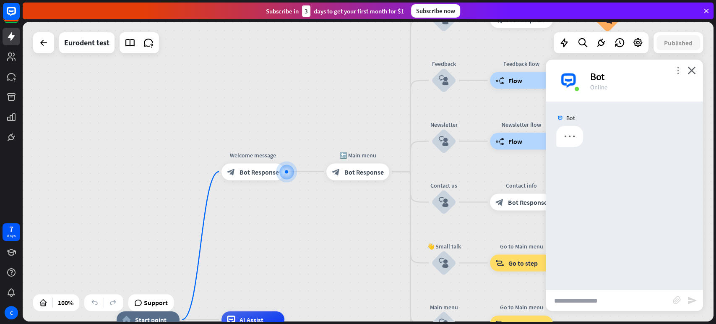
click at [644, 70] on icon "more_vert" at bounding box center [678, 70] width 8 height 8
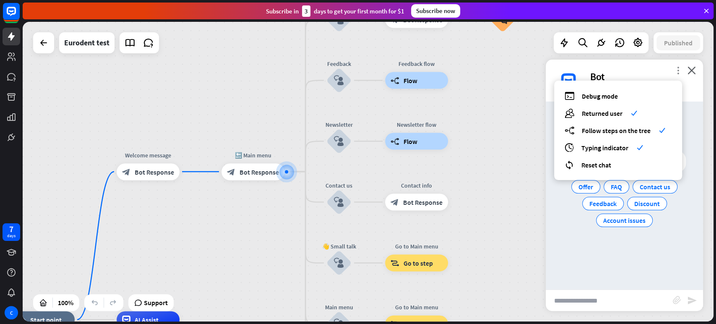
click at [644, 70] on icon "more_vert" at bounding box center [678, 70] width 8 height 8
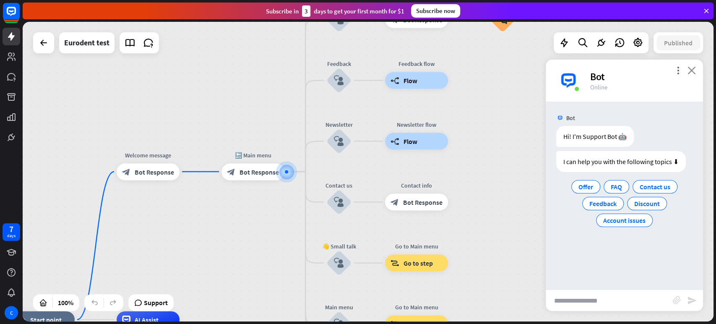
click at [644, 73] on icon "close" at bounding box center [692, 70] width 8 height 8
